Goal: Check status: Check status

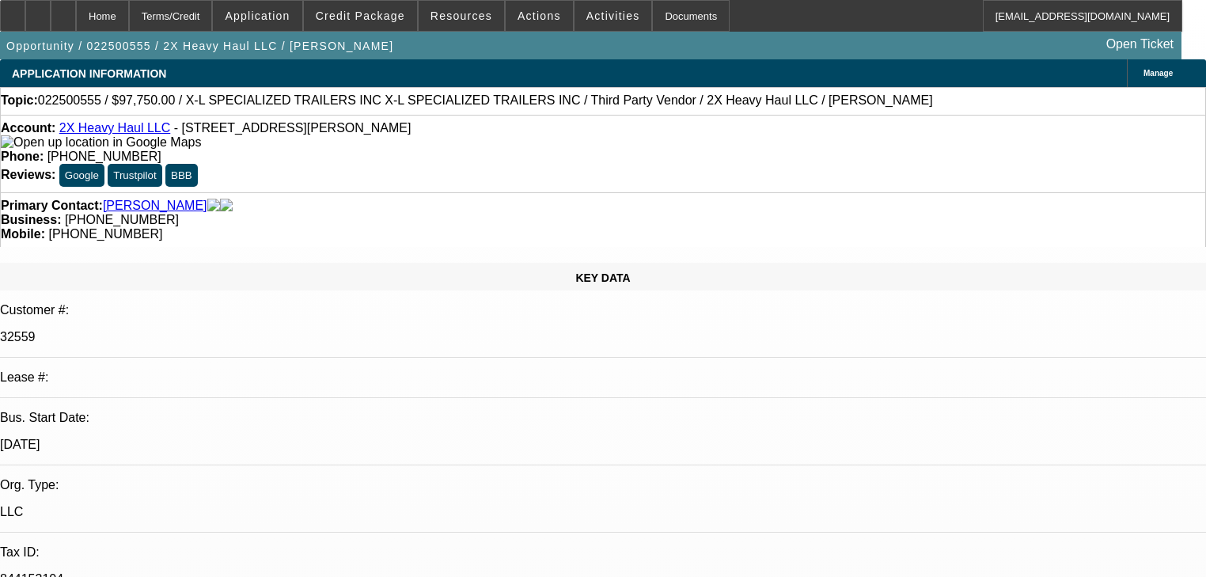
select select "0.15"
select select "2"
select select "0"
select select "6"
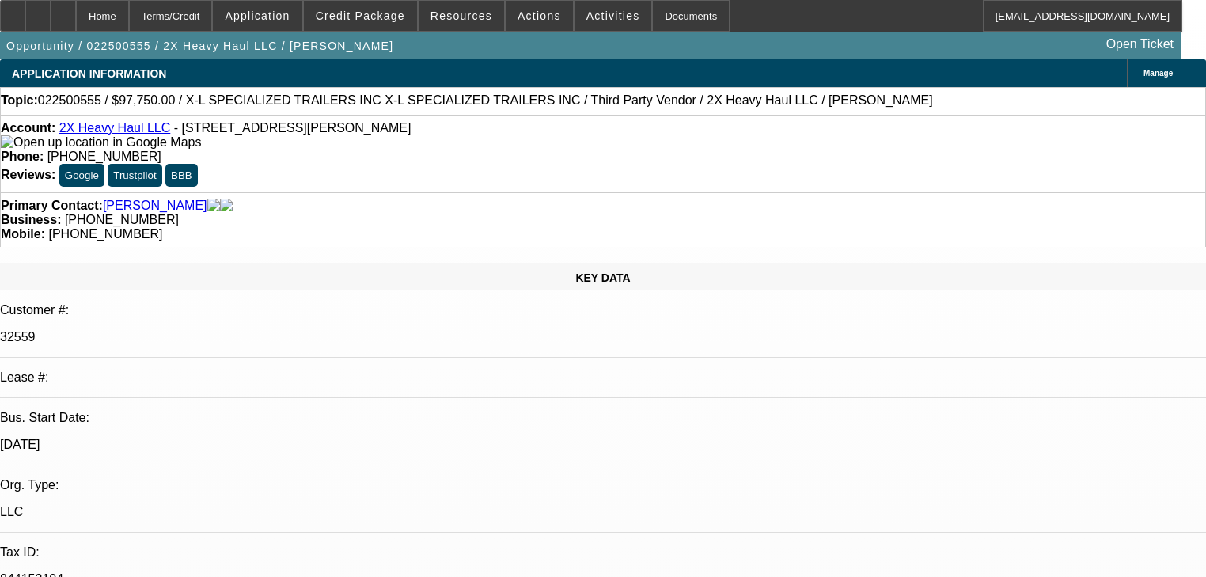
select select "0.1"
select select "0"
select select "6"
select select "0.1"
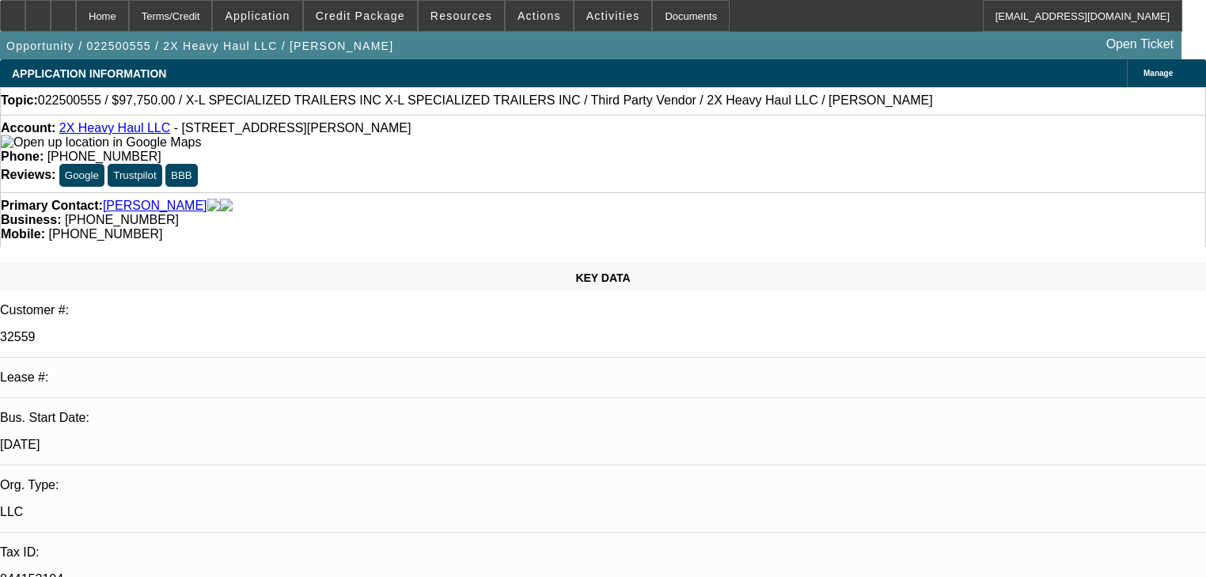
select select "0"
select select "6"
select select "0"
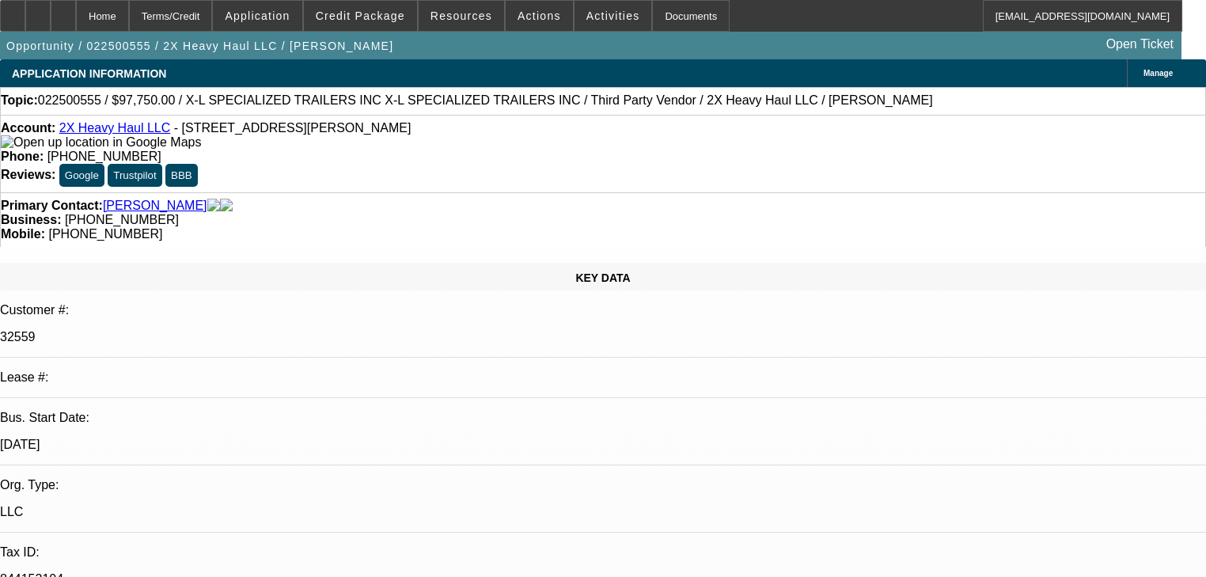
select select "0"
select select "6"
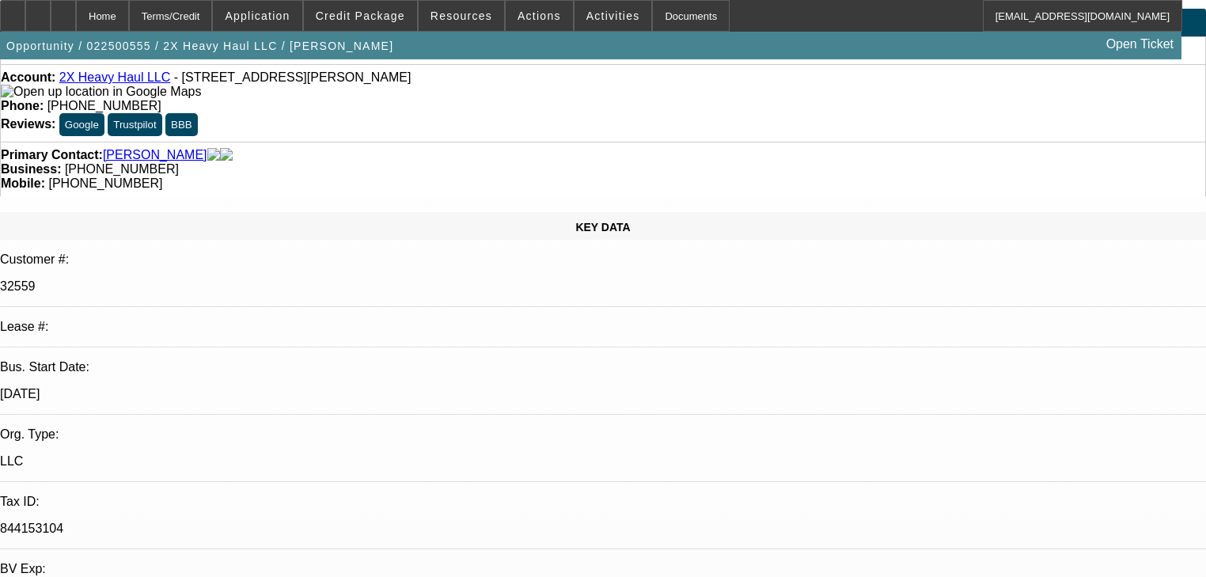
scroll to position [57, 0]
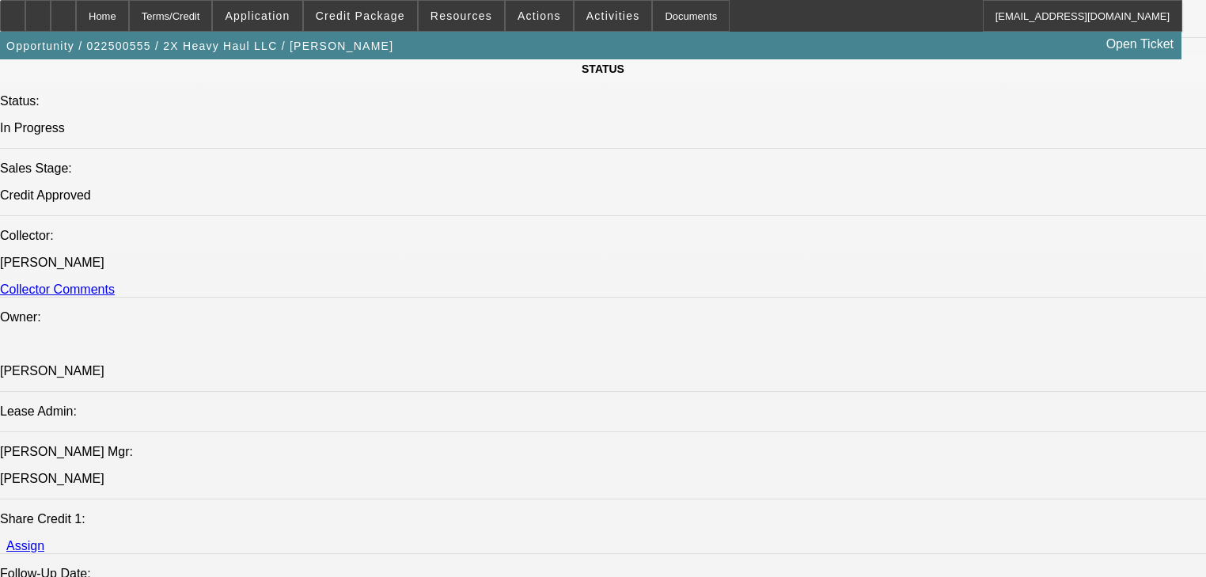
scroll to position [1665, 0]
